Goal: Task Accomplishment & Management: Complete application form

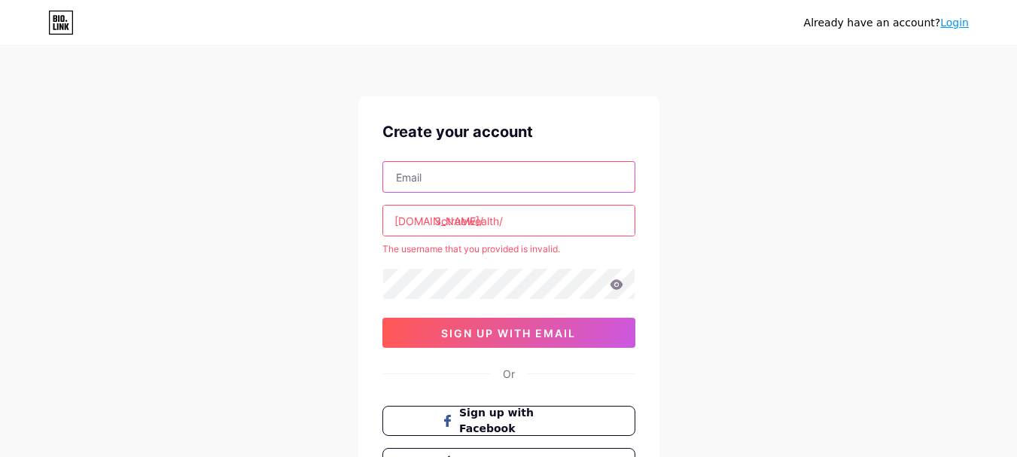
click at [477, 188] on input "text" at bounding box center [509, 177] width 252 height 30
type input "[EMAIL_ADDRESS][DOMAIN_NAME]"
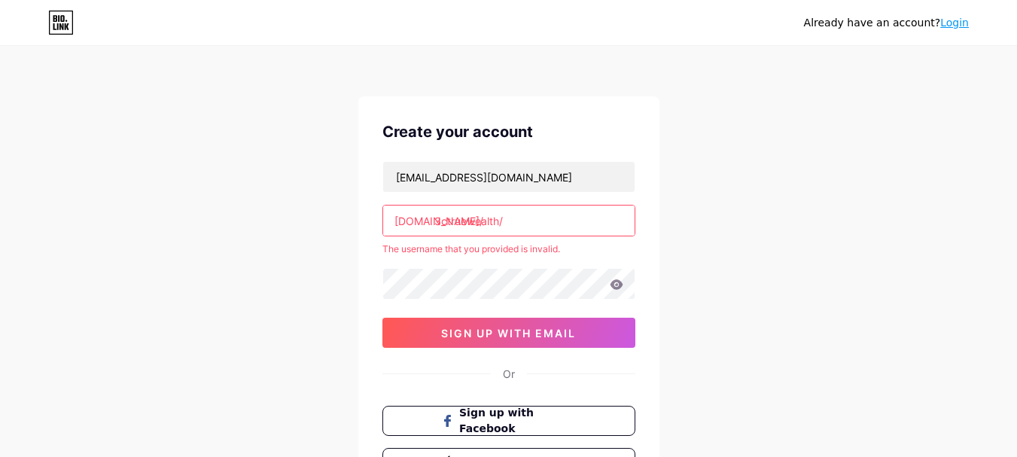
click at [535, 216] on input "3ctruewealth/" at bounding box center [509, 221] width 252 height 30
drag, startPoint x: 398, startPoint y: 249, endPoint x: 558, endPoint y: 254, distance: 159.7
click at [558, 254] on div "The username that you provided is invalid." at bounding box center [509, 249] width 253 height 14
click at [571, 243] on div "The username that you provided is invalid." at bounding box center [509, 249] width 253 height 14
click at [433, 220] on input "3ctruewealth/" at bounding box center [509, 221] width 252 height 30
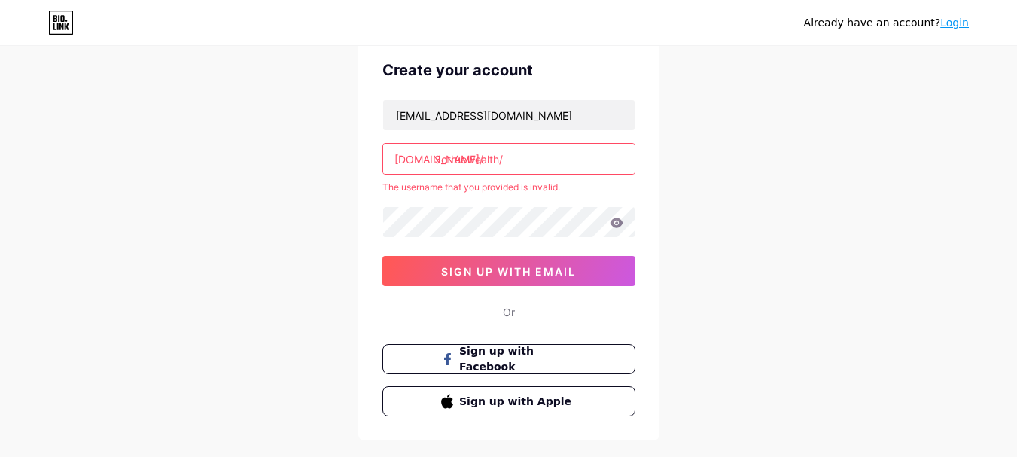
scroll to position [139, 0]
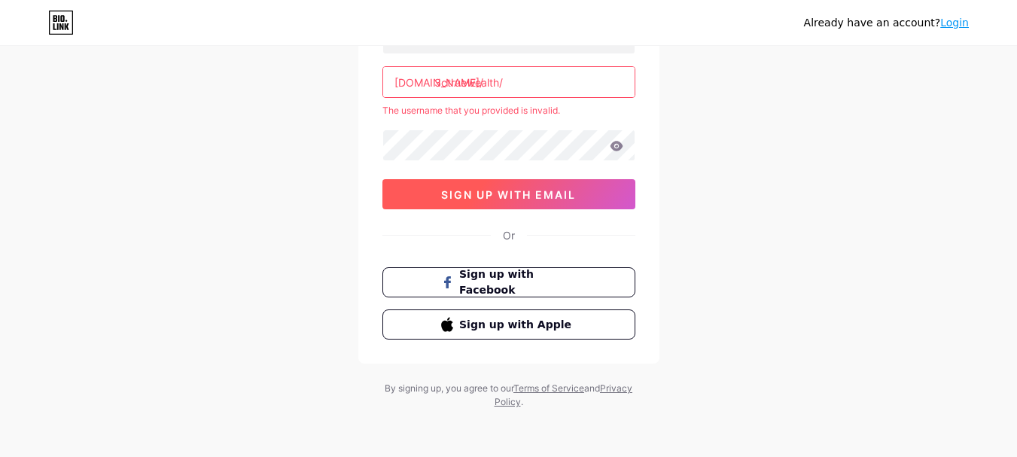
click at [523, 201] on button "sign up with email" at bounding box center [509, 194] width 253 height 30
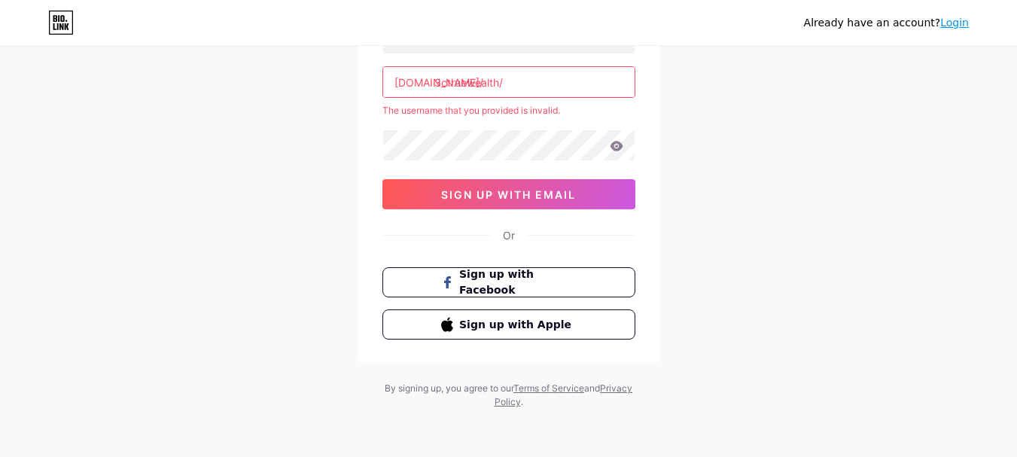
click at [439, 78] on input "3ctruewealth/" at bounding box center [509, 82] width 252 height 30
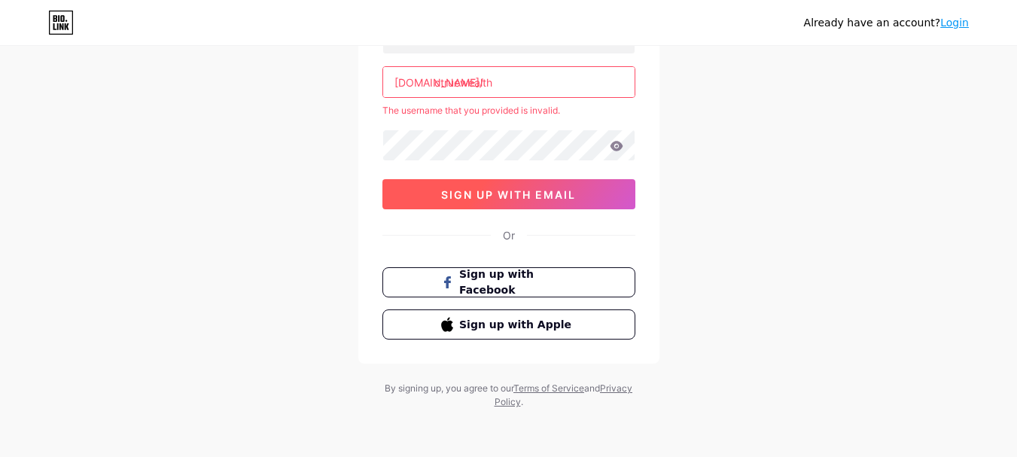
click at [505, 195] on span "sign up with email" at bounding box center [508, 194] width 135 height 13
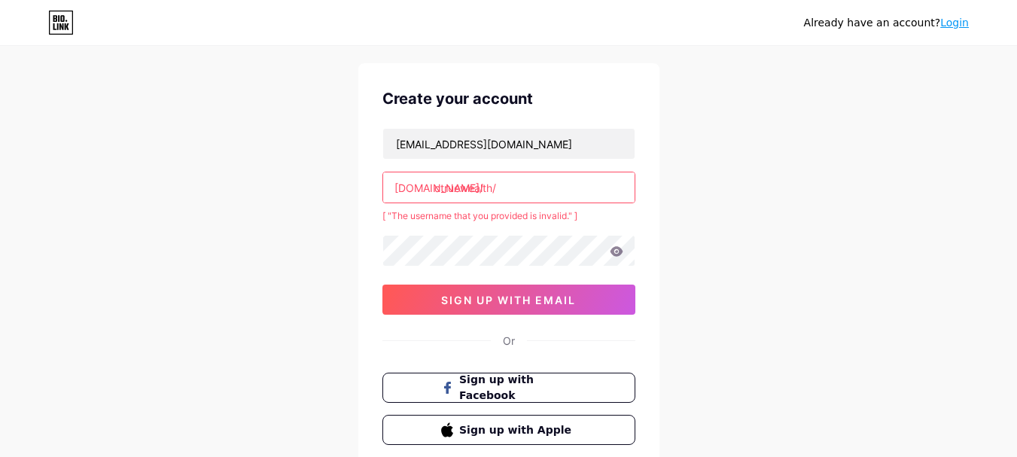
scroll to position [0, 0]
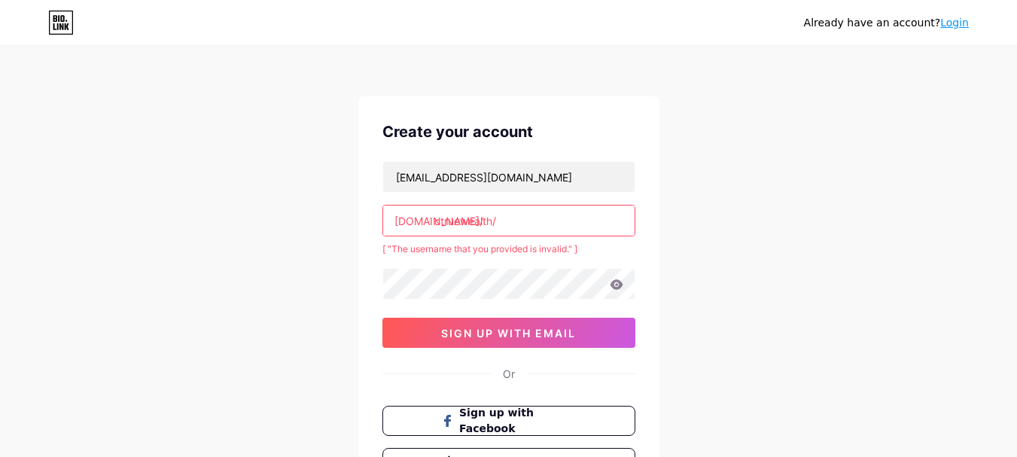
click at [508, 230] on input "ctruewealth/" at bounding box center [509, 221] width 252 height 30
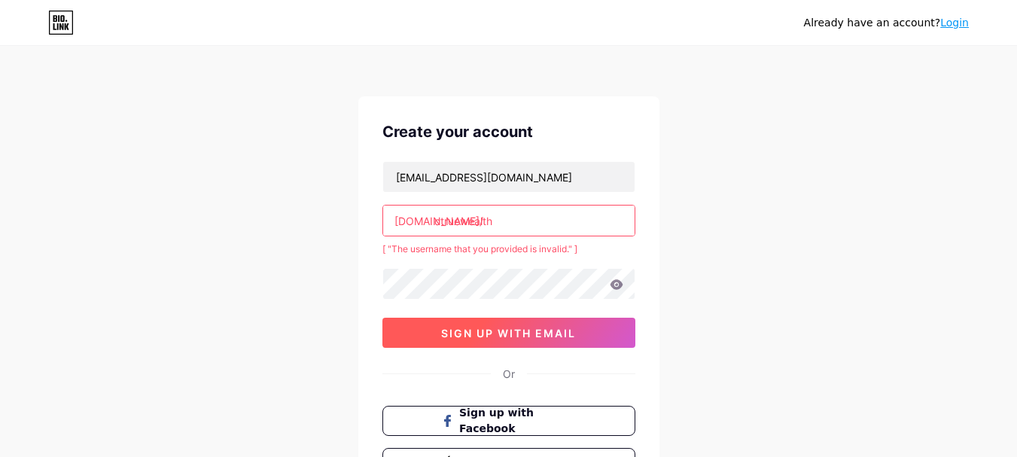
click at [511, 328] on span "sign up with email" at bounding box center [508, 333] width 135 height 13
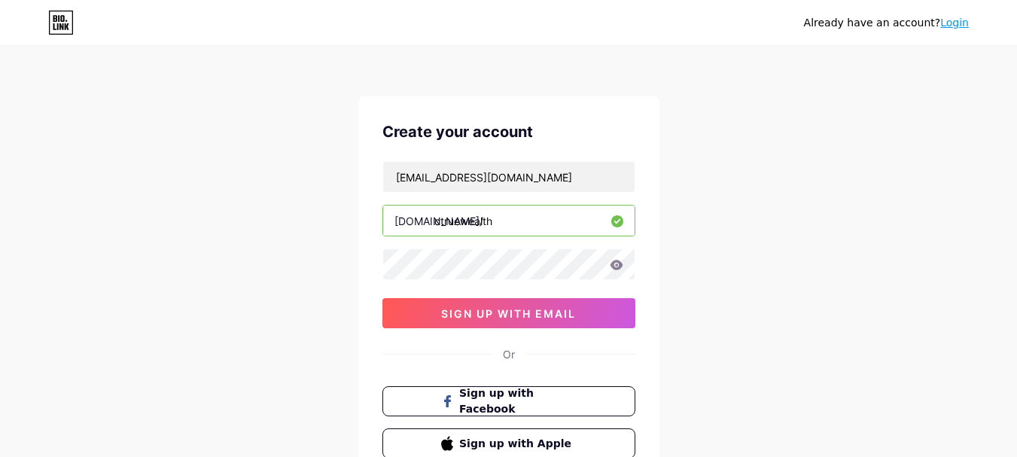
click at [437, 216] on input "ctruewealth" at bounding box center [509, 221] width 252 height 30
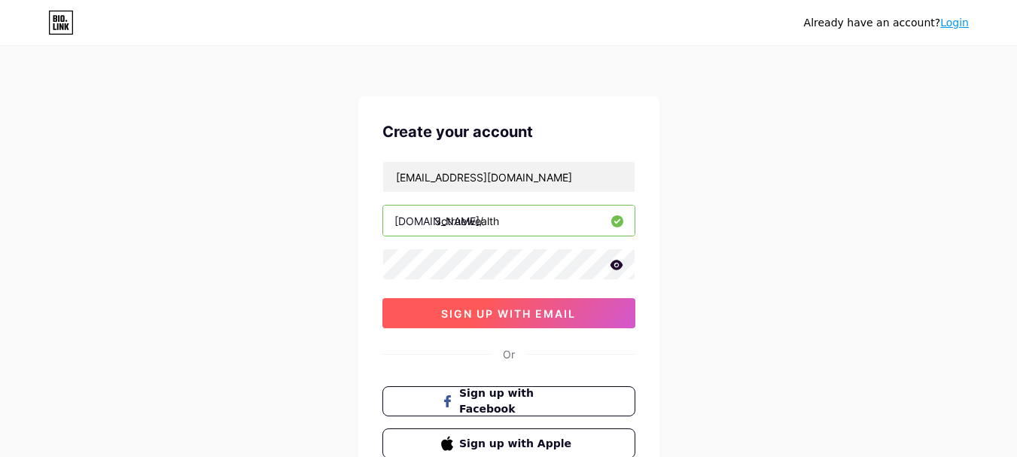
click at [510, 315] on span "sign up with email" at bounding box center [508, 313] width 135 height 13
click at [525, 307] on span "sign up with email" at bounding box center [508, 313] width 135 height 13
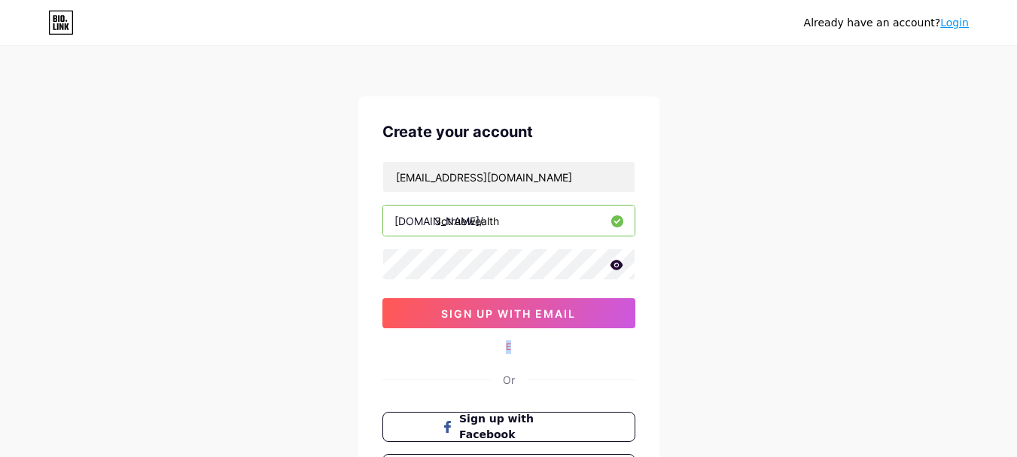
drag, startPoint x: 422, startPoint y: 342, endPoint x: 559, endPoint y: 344, distance: 137.1
click at [559, 344] on div "E" at bounding box center [509, 347] width 253 height 14
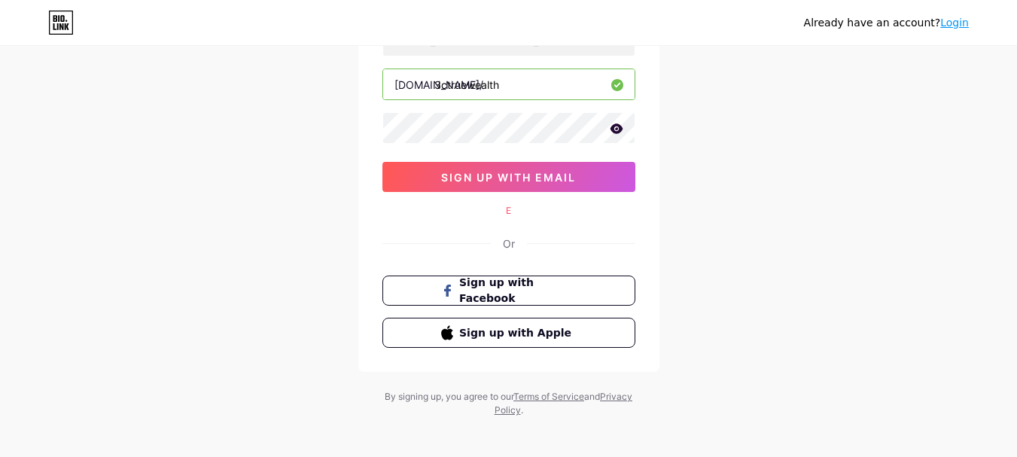
scroll to position [145, 0]
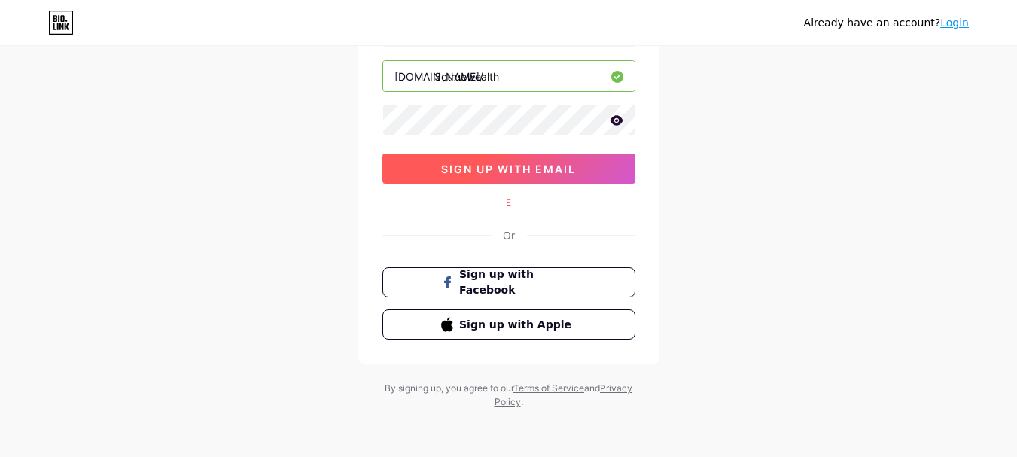
click at [527, 170] on span "sign up with email" at bounding box center [508, 169] width 135 height 13
click at [528, 170] on span "sign up with email" at bounding box center [508, 169] width 135 height 13
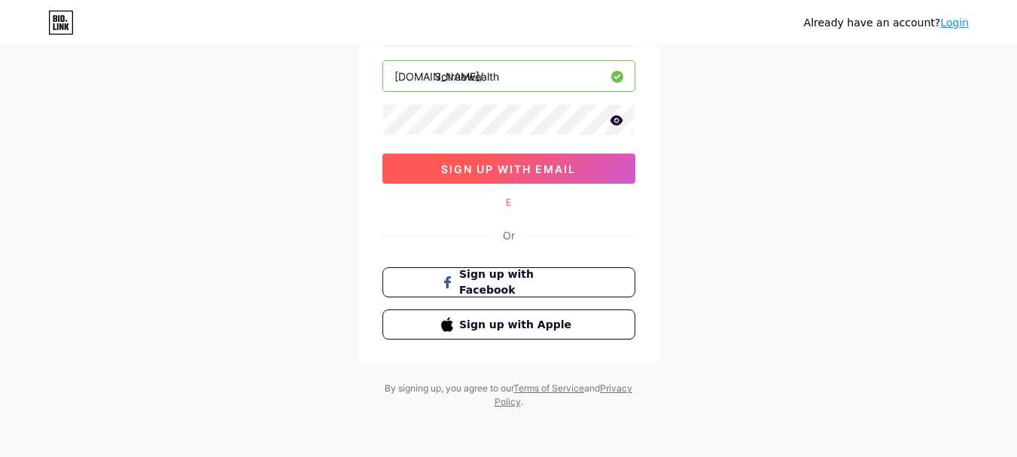
click at [528, 170] on span "sign up with email" at bounding box center [508, 169] width 135 height 13
click at [541, 165] on span "sign up with email" at bounding box center [508, 169] width 135 height 13
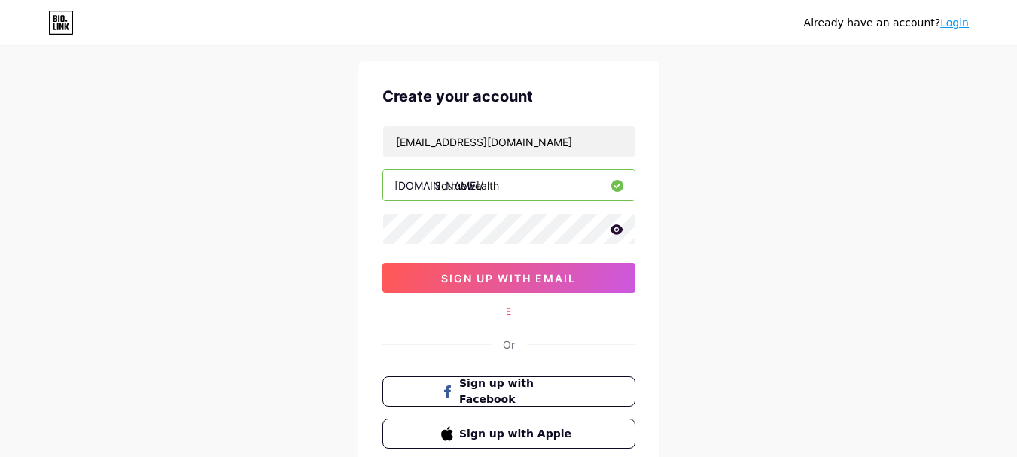
scroll to position [0, 0]
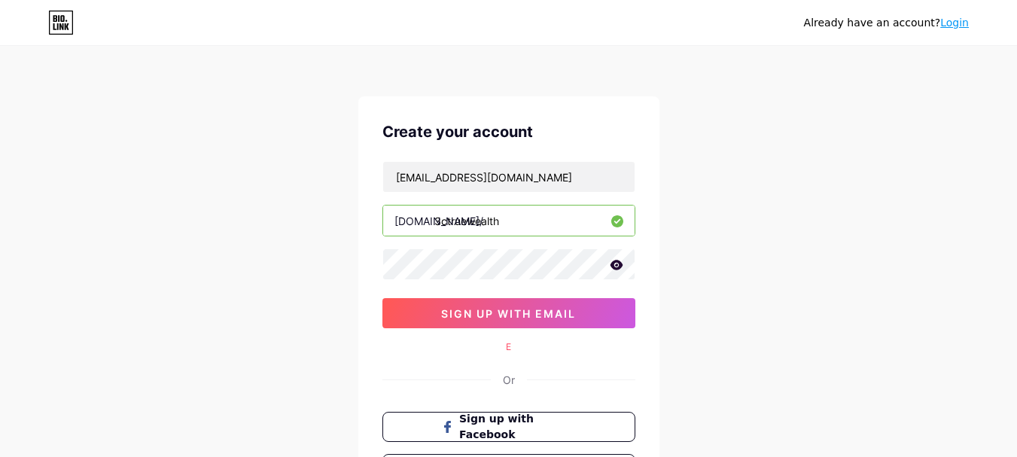
click at [526, 218] on input "3ctruewealth" at bounding box center [509, 221] width 252 height 30
click at [621, 267] on icon at bounding box center [616, 265] width 13 height 10
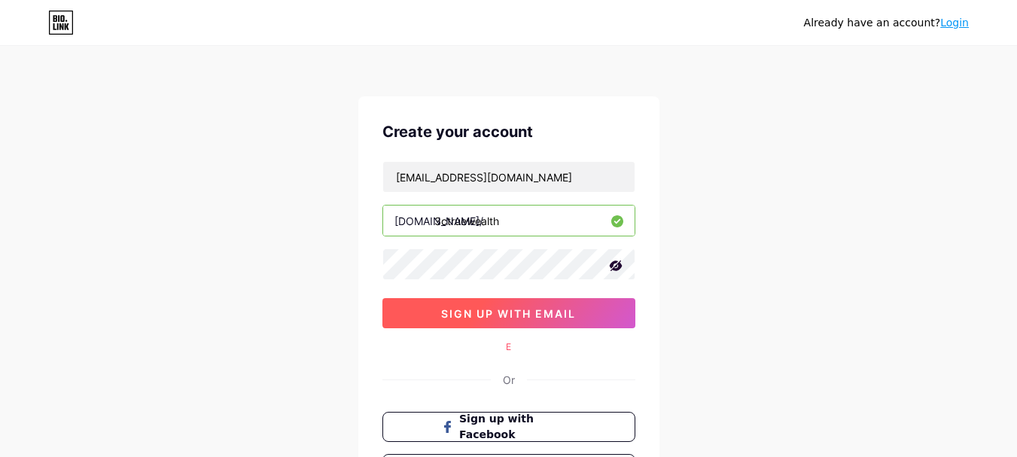
click at [552, 308] on span "sign up with email" at bounding box center [508, 313] width 135 height 13
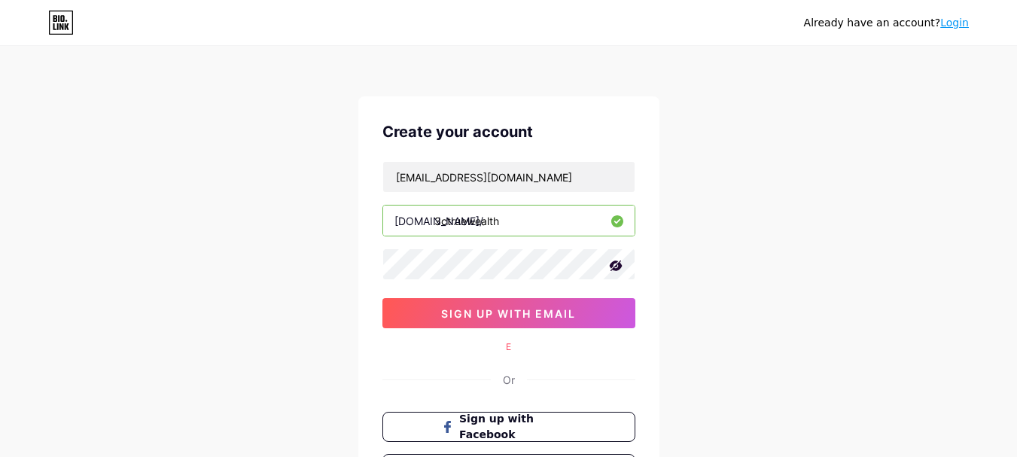
click at [520, 225] on input "3ctruewealth" at bounding box center [509, 221] width 252 height 30
click at [435, 221] on input "3ctruewealth" at bounding box center [509, 221] width 252 height 30
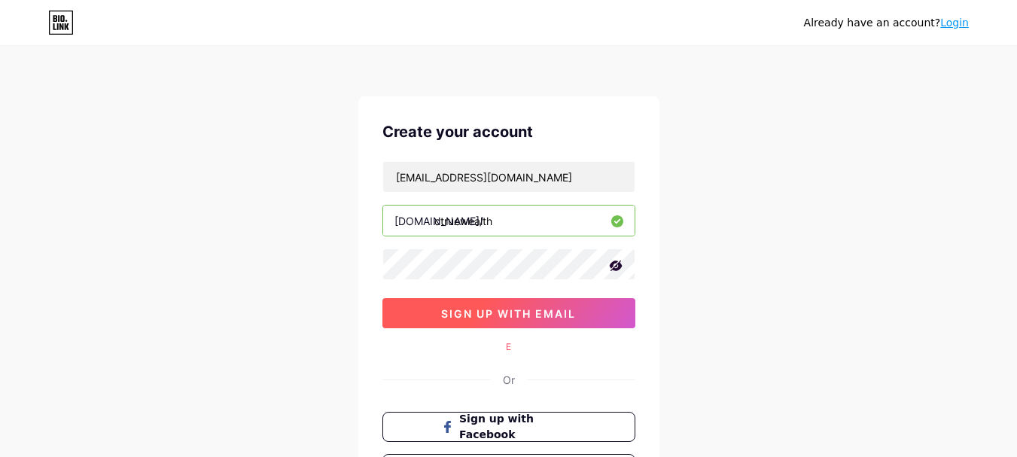
type input "ctruewealth"
click at [497, 302] on button "sign up with email" at bounding box center [509, 313] width 253 height 30
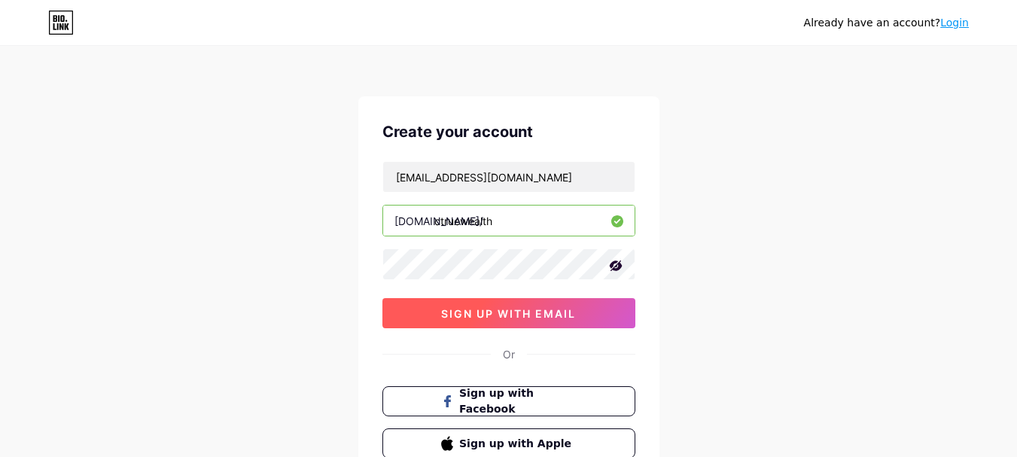
click at [490, 320] on button "sign up with email" at bounding box center [509, 313] width 253 height 30
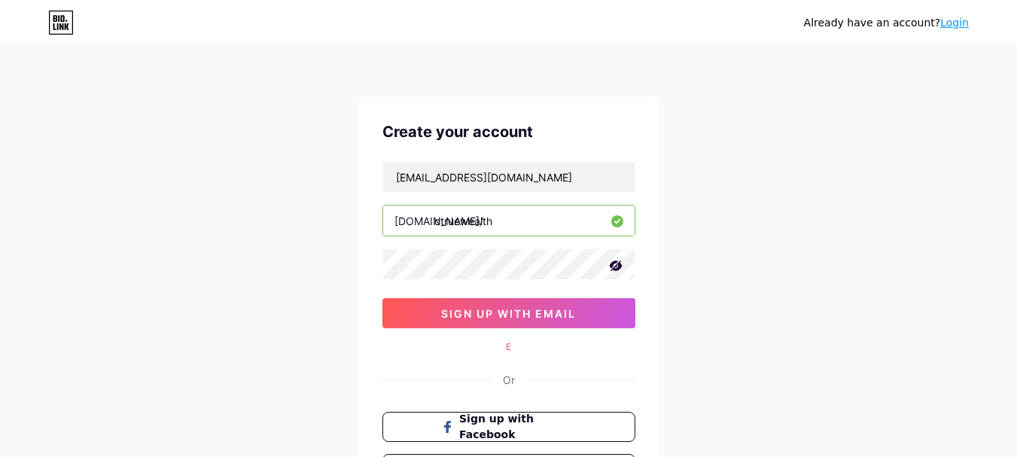
click at [508, 346] on div "E" at bounding box center [509, 347] width 253 height 14
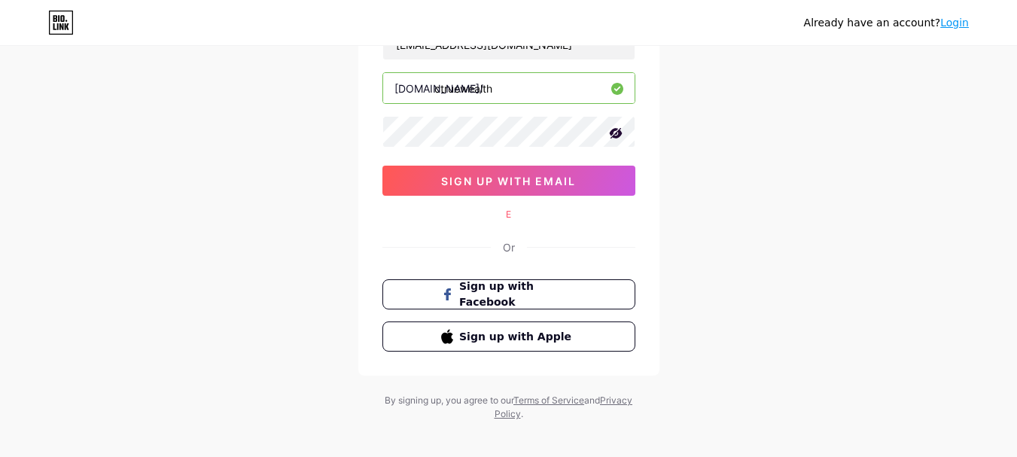
scroll to position [145, 0]
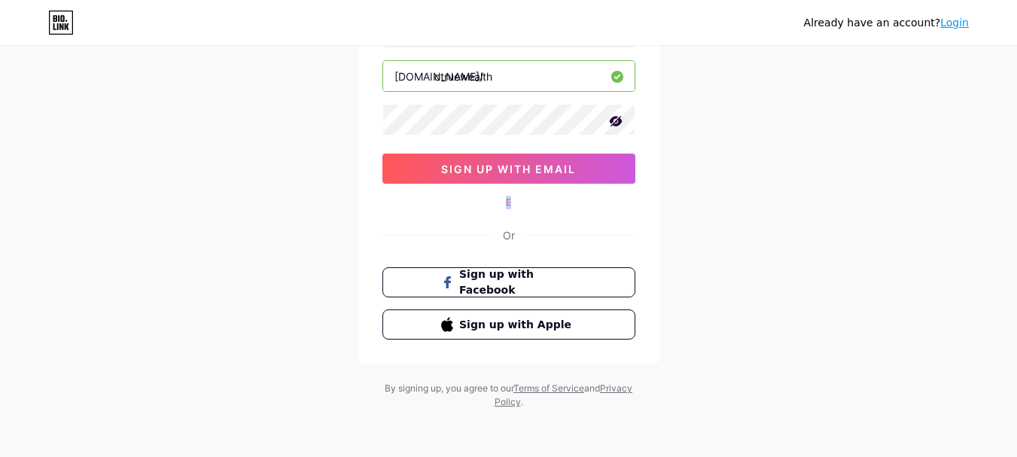
drag, startPoint x: 401, startPoint y: 195, endPoint x: 591, endPoint y: 202, distance: 190.6
click at [580, 202] on div "Create your account [EMAIL_ADDRESS][DOMAIN_NAME] [DOMAIN_NAME]/ ctruewealth sig…" at bounding box center [508, 158] width 301 height 412
click at [612, 201] on div "E" at bounding box center [509, 203] width 253 height 14
click at [511, 200] on div "E" at bounding box center [509, 203] width 253 height 14
click at [511, 201] on div "E" at bounding box center [509, 203] width 253 height 14
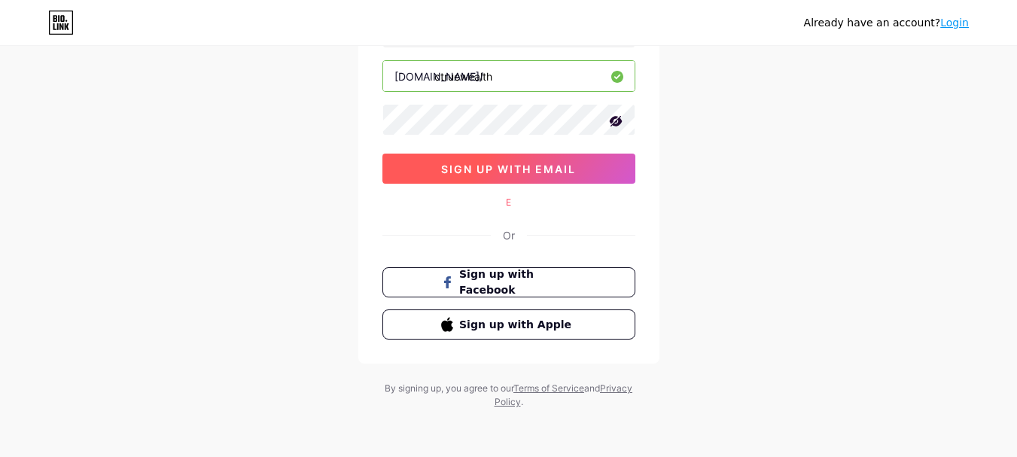
click at [505, 164] on span "sign up with email" at bounding box center [508, 169] width 135 height 13
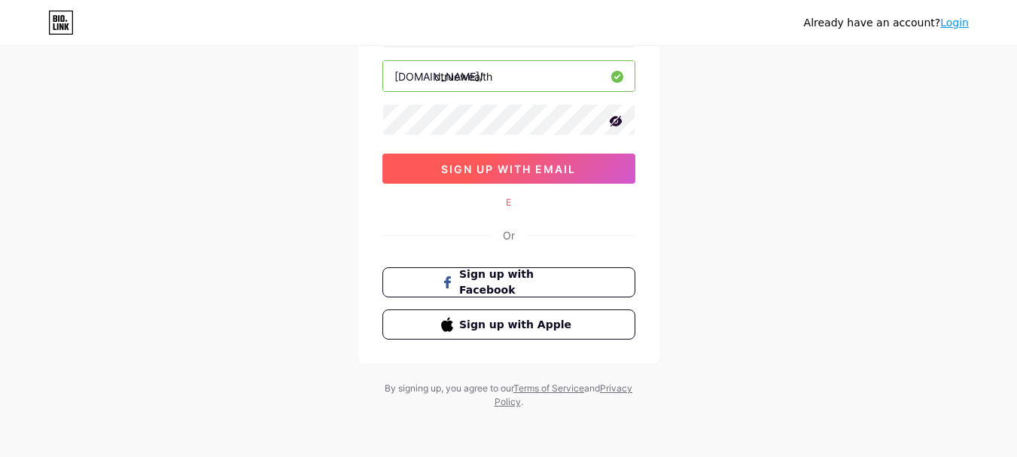
click at [505, 164] on span "sign up with email" at bounding box center [508, 169] width 135 height 13
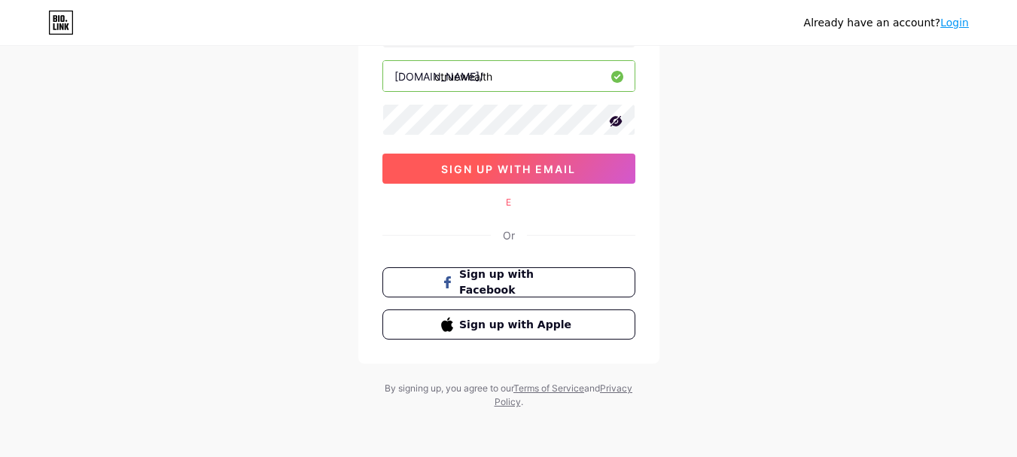
click at [505, 164] on span "sign up with email" at bounding box center [508, 169] width 135 height 13
